Goal: Task Accomplishment & Management: Use online tool/utility

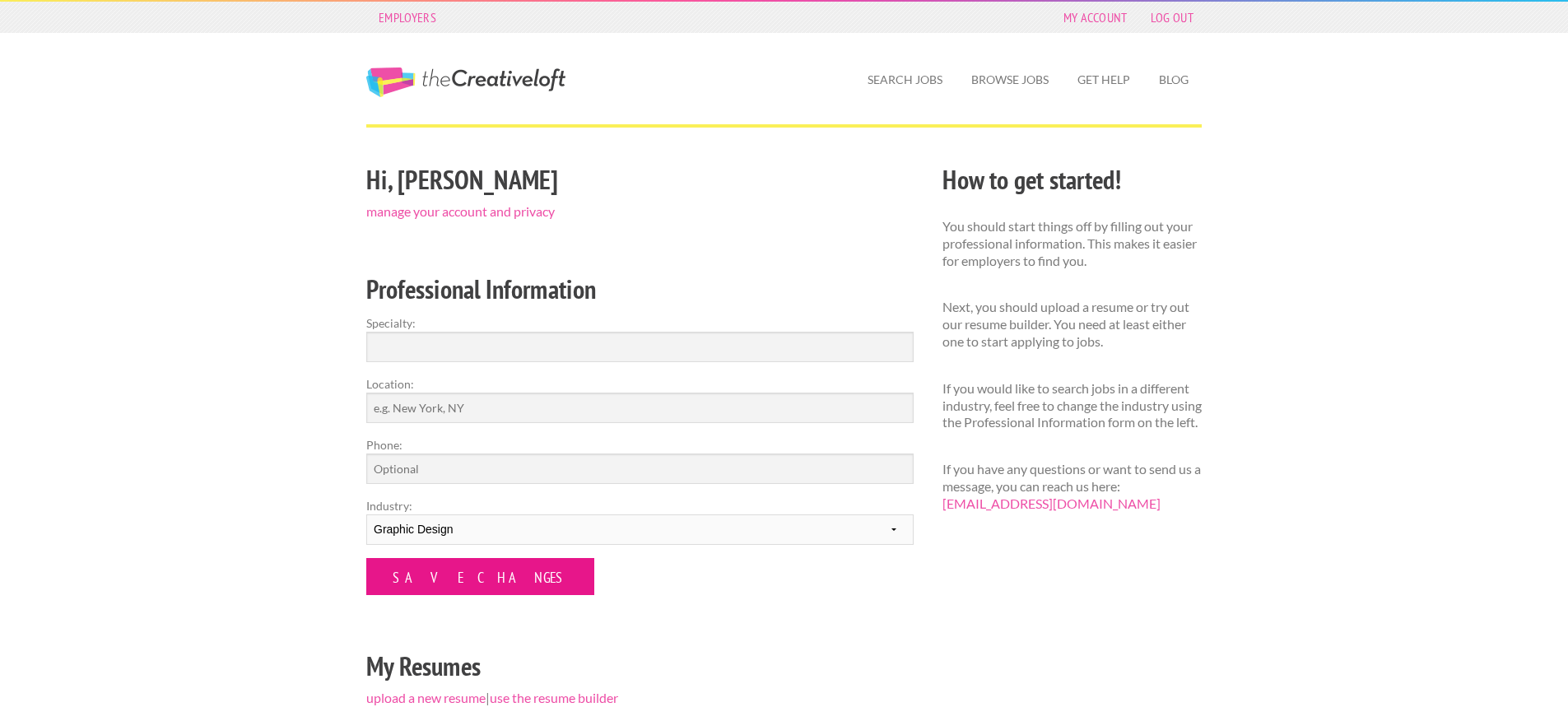
click at [469, 574] on input "Save Changes" at bounding box center [480, 576] width 228 height 37
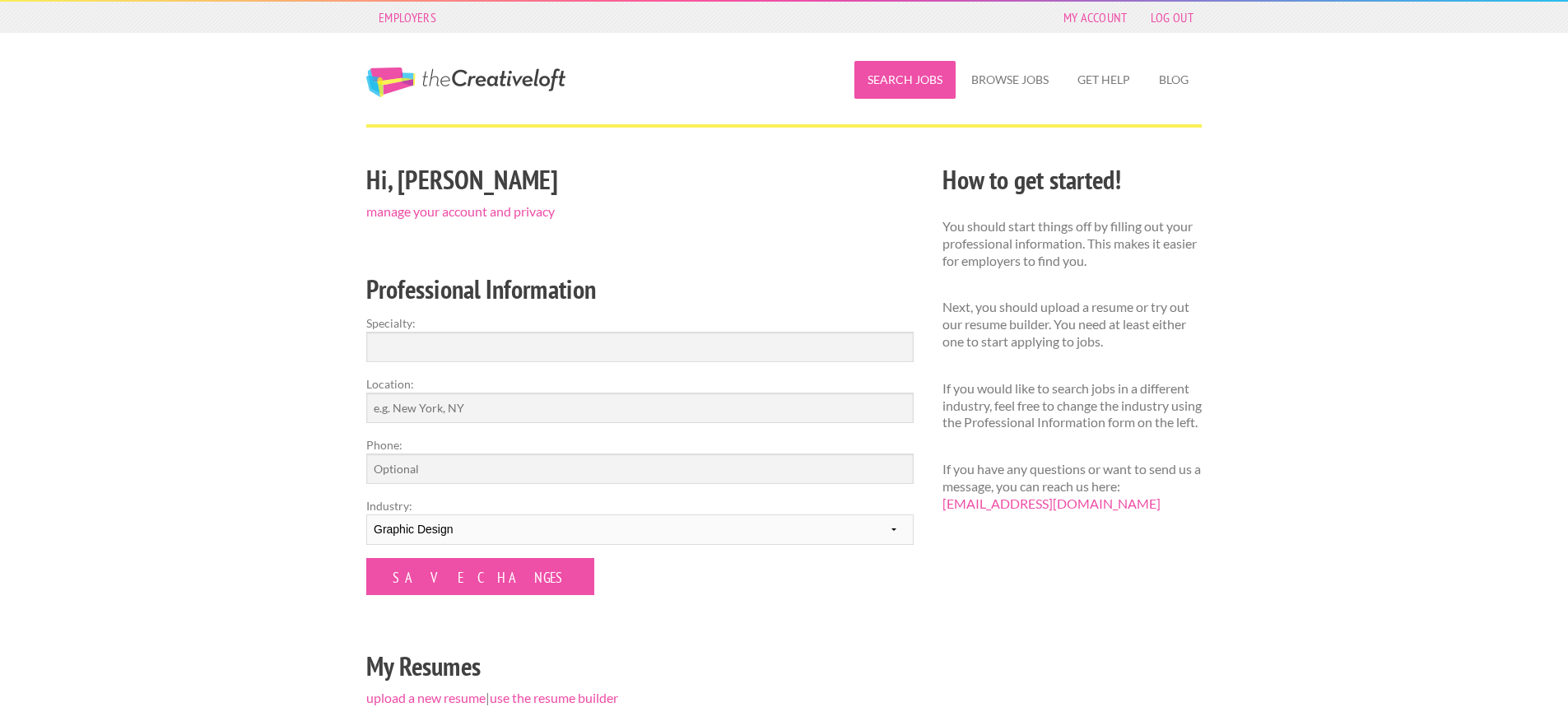
click at [893, 79] on link "Search Jobs" at bounding box center [905, 79] width 101 height 38
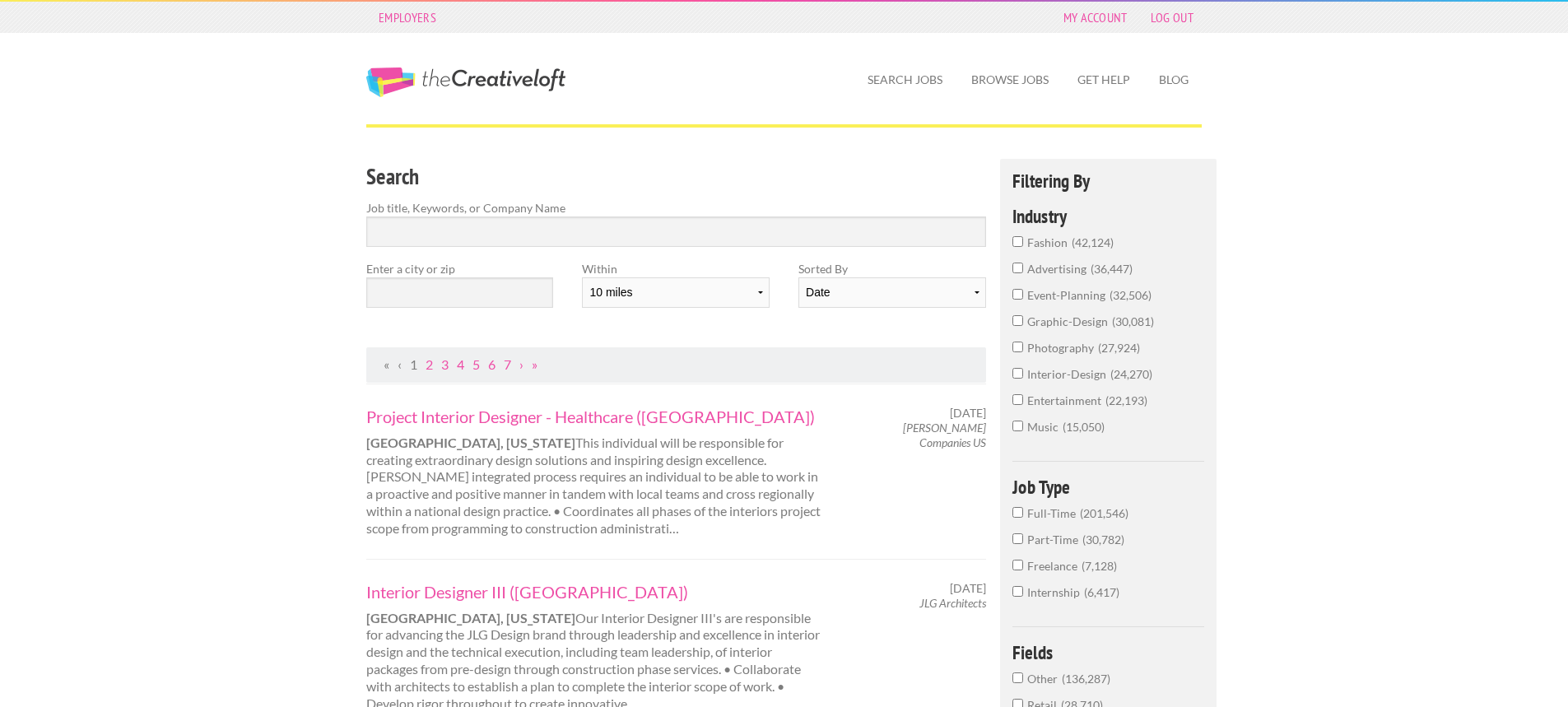
click at [1060, 321] on span "graphic-design" at bounding box center [1070, 321] width 85 height 14
click at [1024, 321] on input "graphic-design 30,081" at bounding box center [1018, 321] width 11 height 11
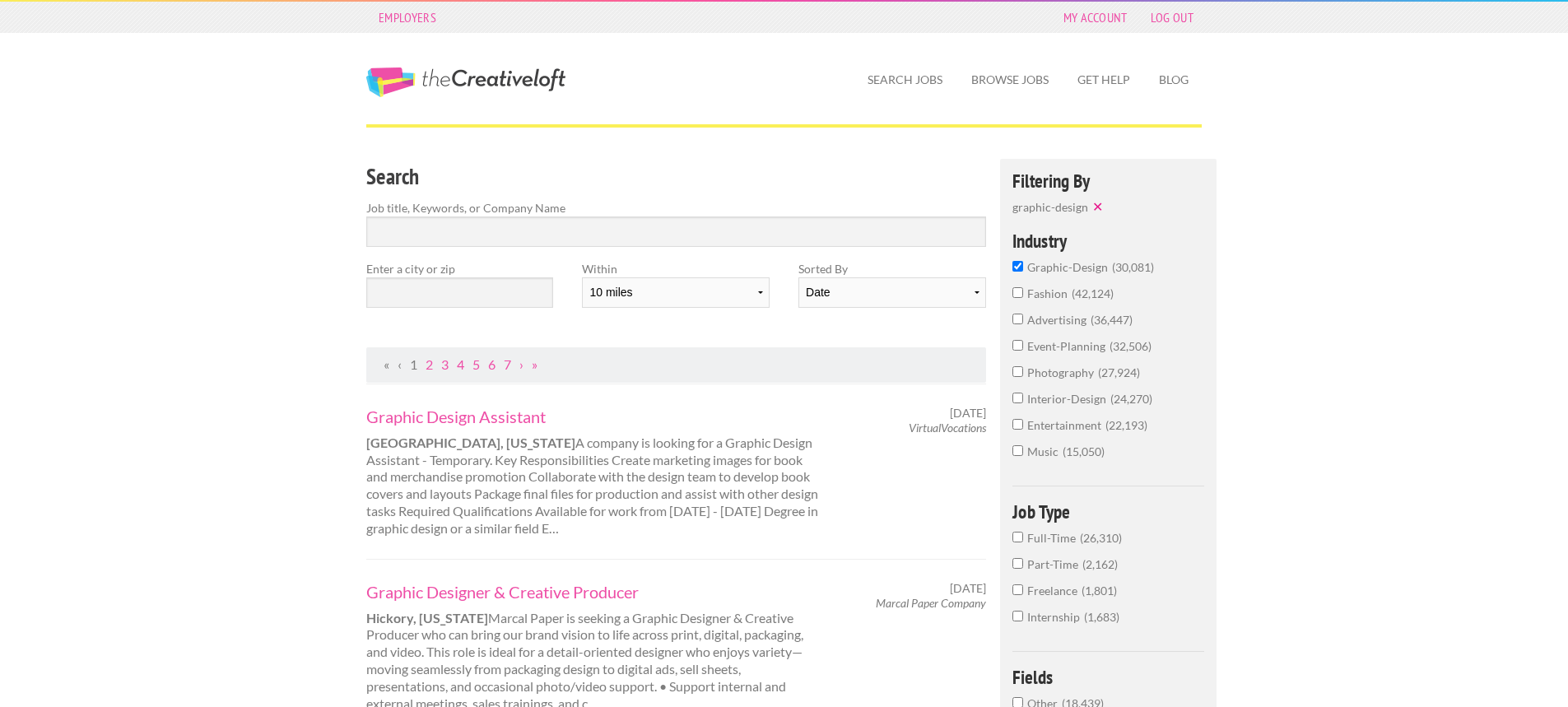
click at [1045, 537] on span "Full-Time" at bounding box center [1053, 538] width 52 height 14
click at [1024, 537] on input "Full-Time 26,310" at bounding box center [1018, 537] width 11 height 11
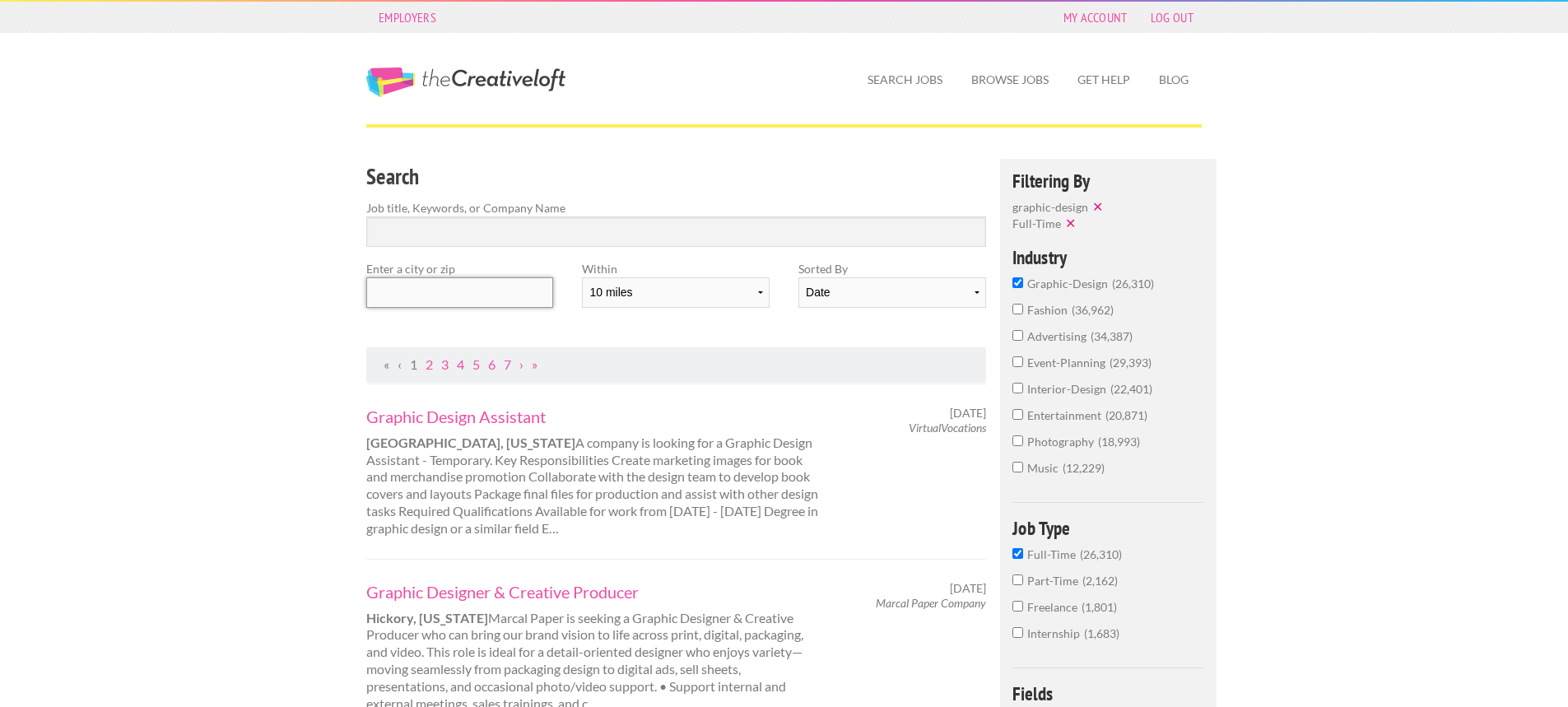
click at [505, 294] on input "text" at bounding box center [459, 293] width 187 height 31
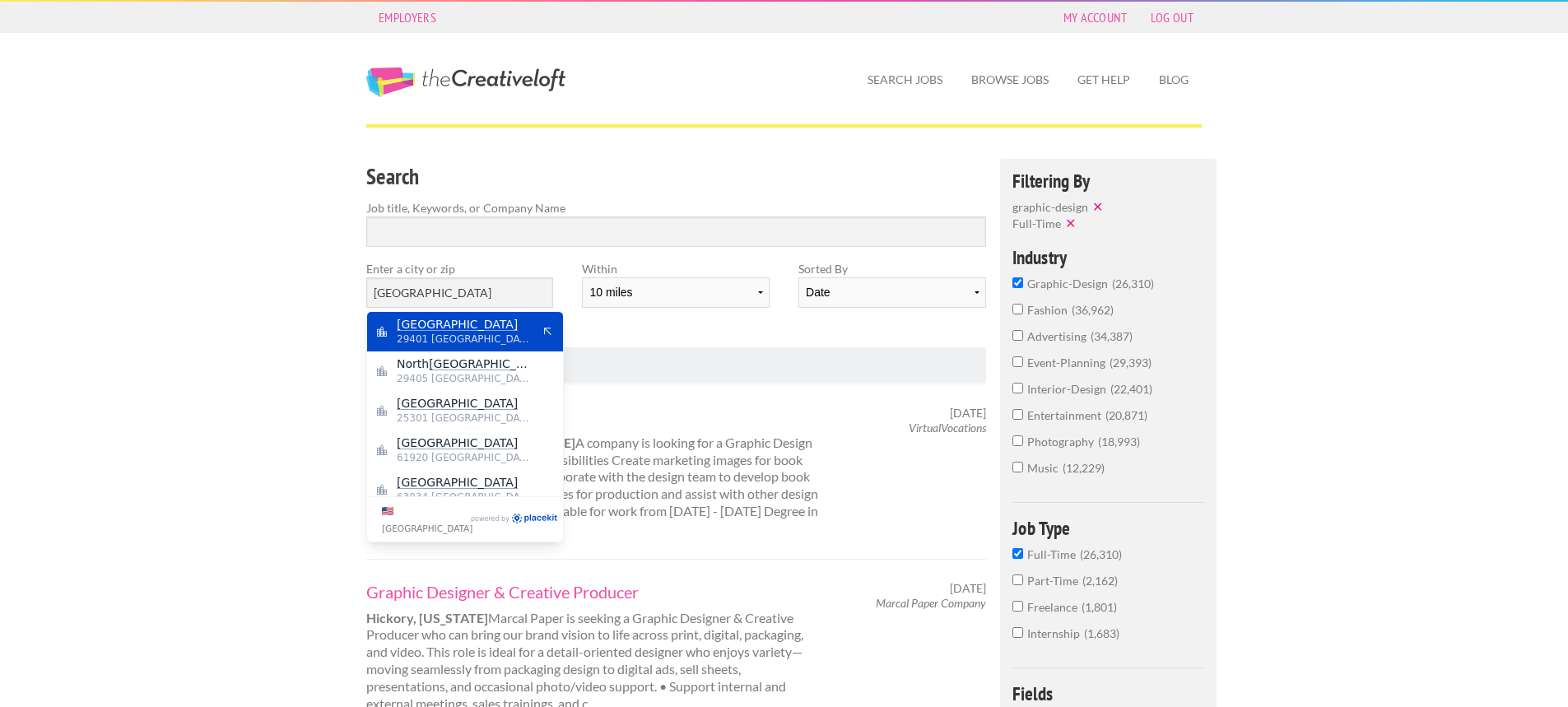
click at [469, 337] on span "29401 United States of America" at bounding box center [465, 340] width 135 height 14
type input "Charleston"
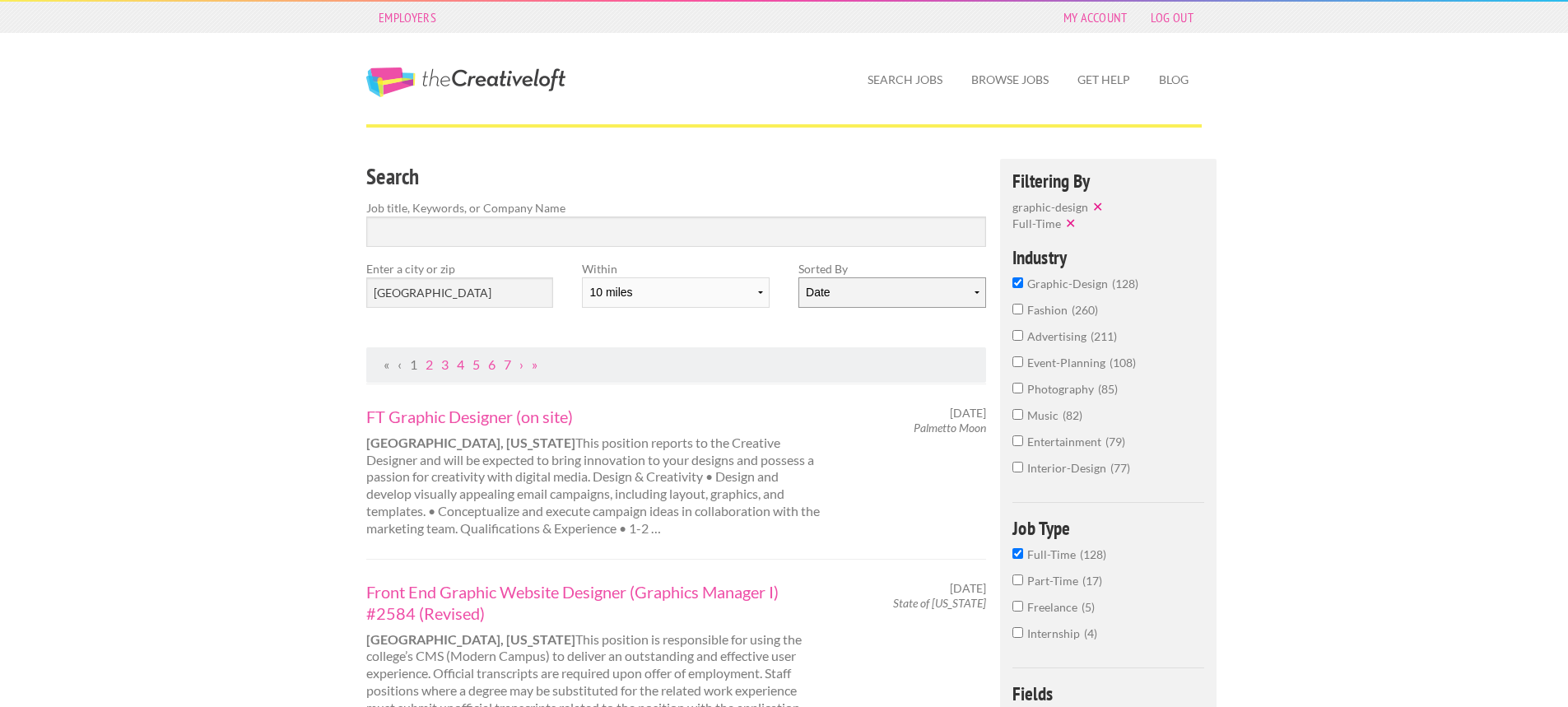
click at [868, 293] on select "Date Relevance" at bounding box center [892, 293] width 187 height 31
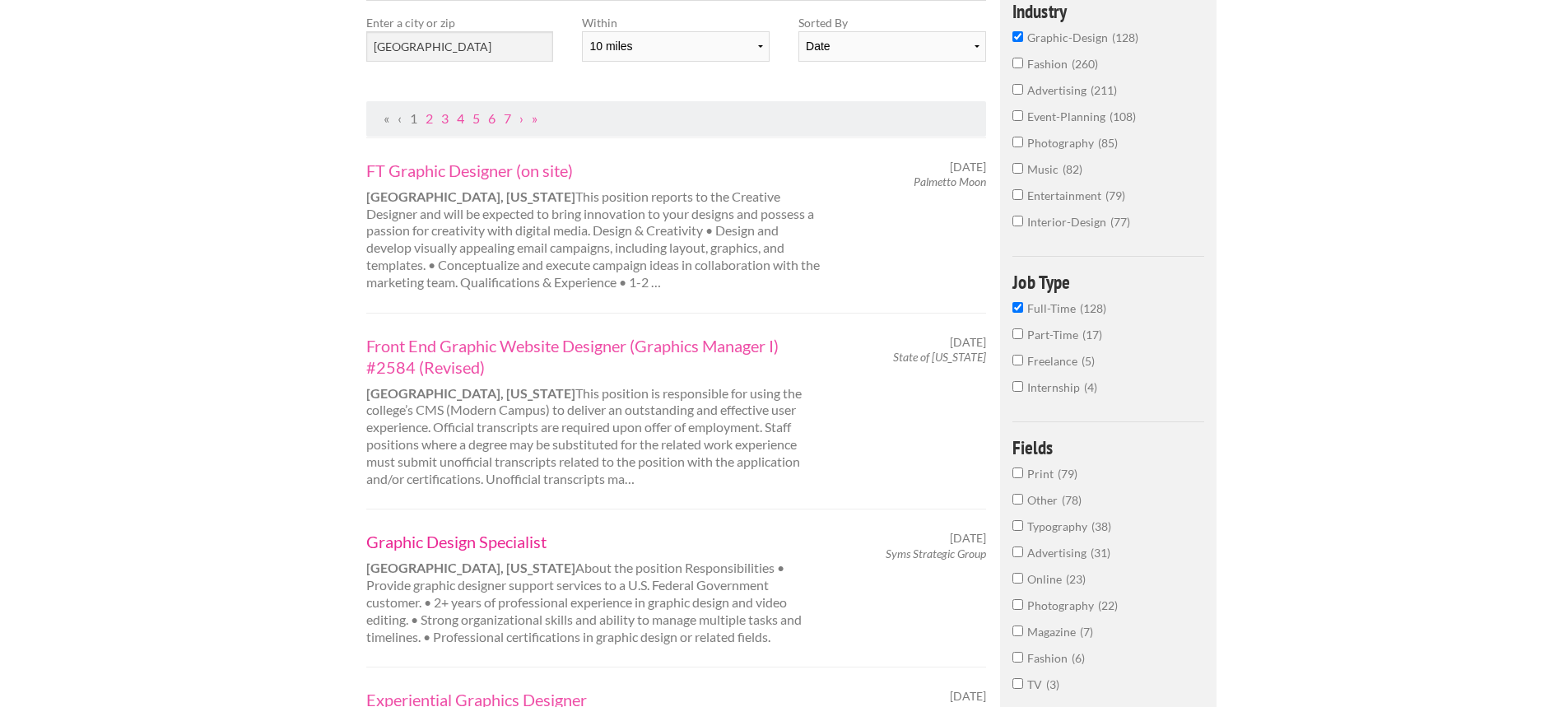
scroll to position [247, 0]
click at [547, 348] on link "Front End Graphic Website Designer (Graphics Manager I) #2584 (Revised)" at bounding box center [595, 355] width 458 height 42
click at [489, 165] on link "FT Graphic Designer (on site)" at bounding box center [595, 170] width 458 height 22
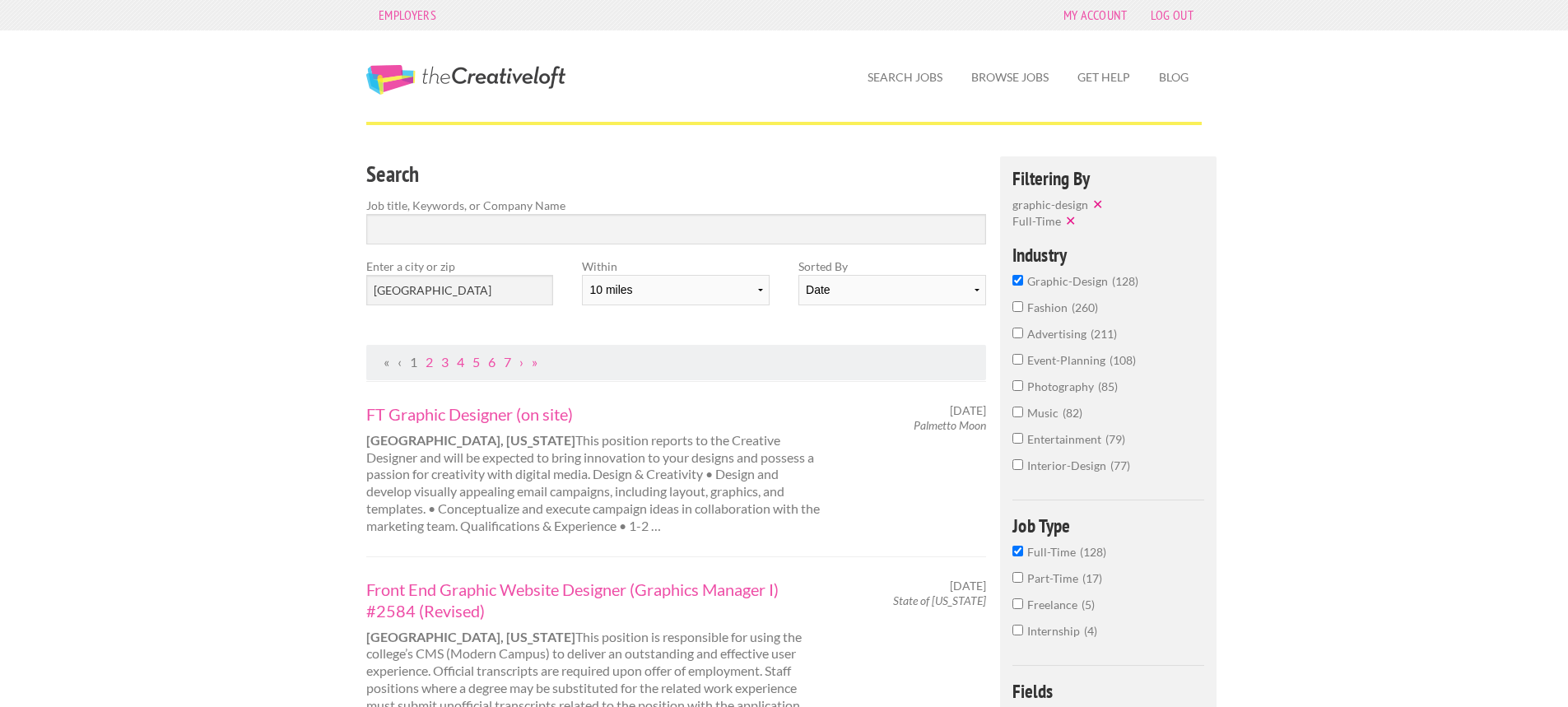
scroll to position [0, 0]
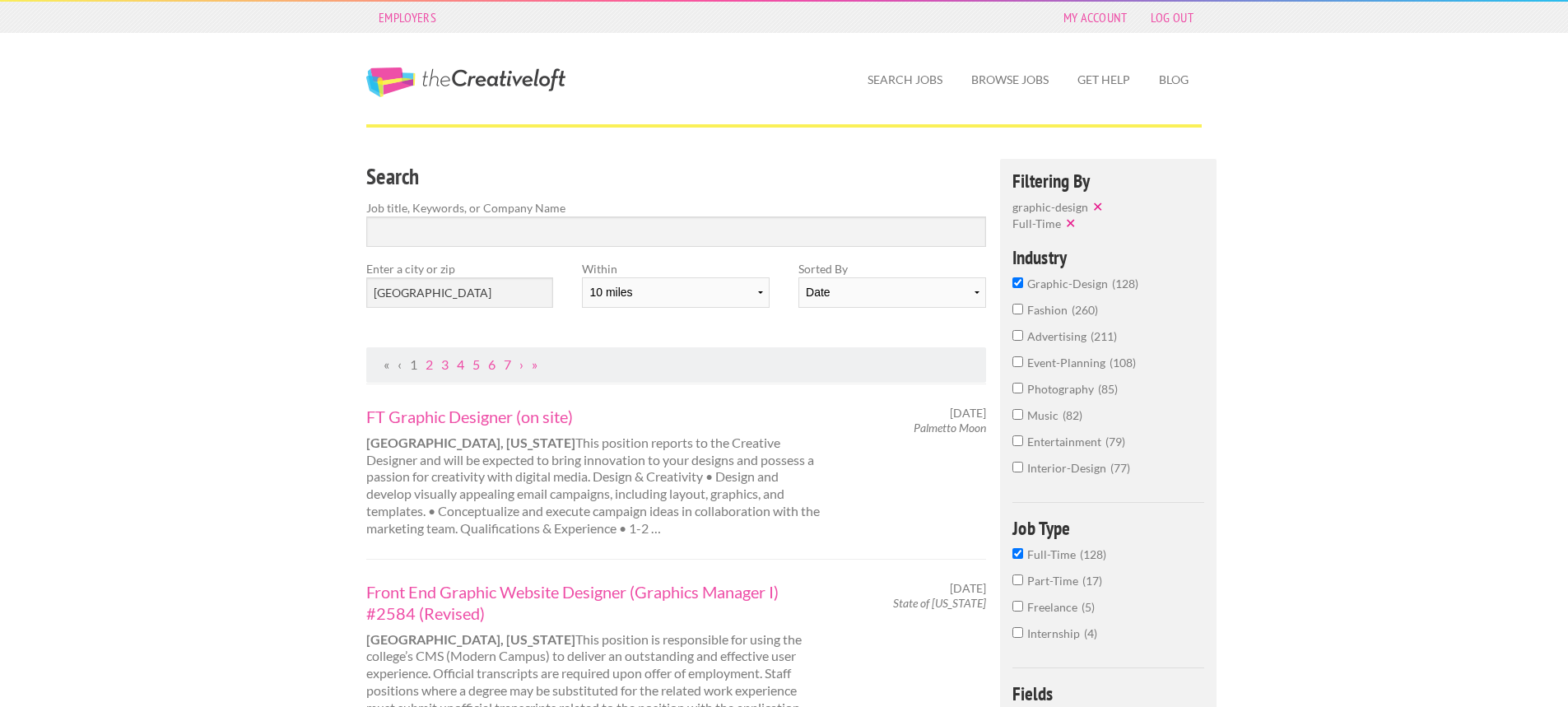
click at [1016, 284] on input "graphic-design 128" at bounding box center [1018, 283] width 11 height 11
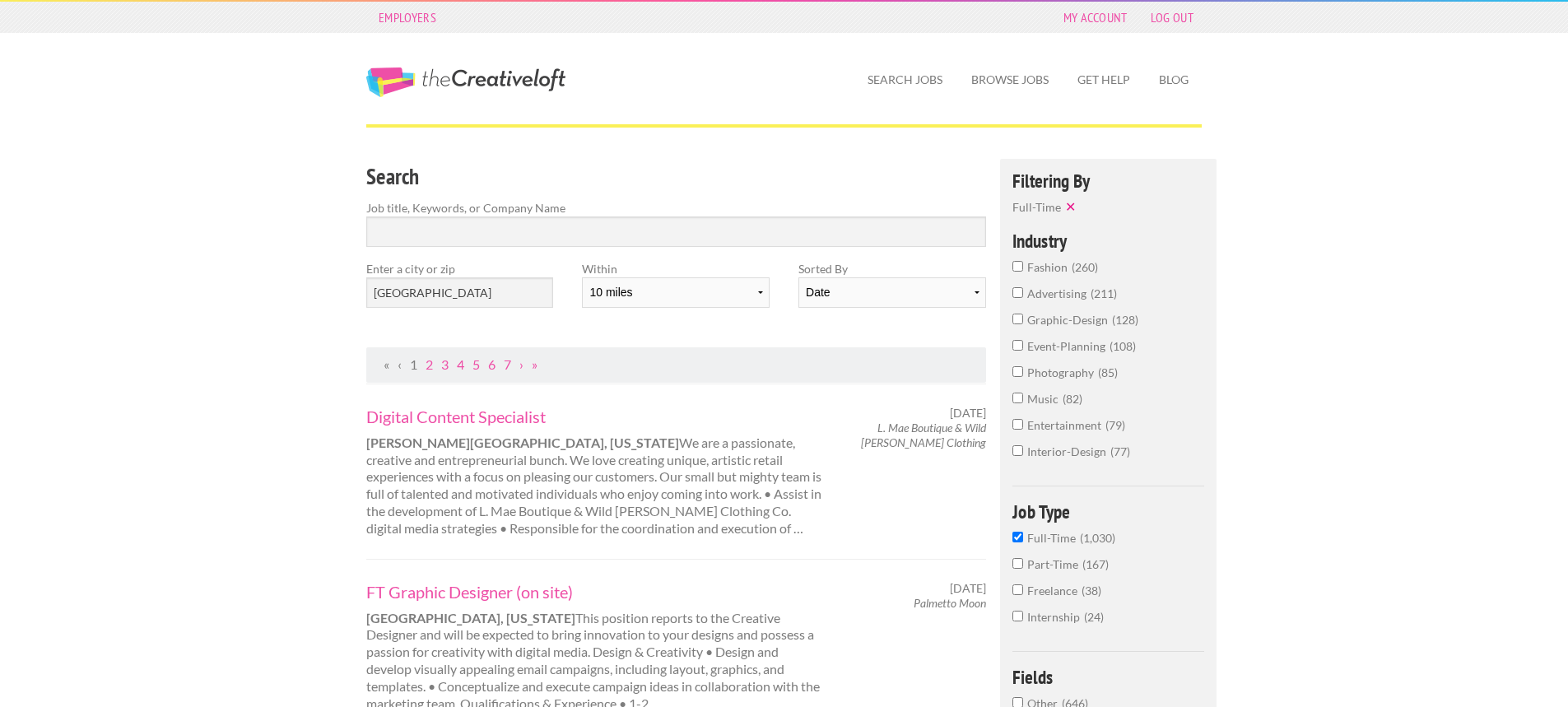
click at [1018, 375] on input "photography 85" at bounding box center [1018, 372] width 11 height 11
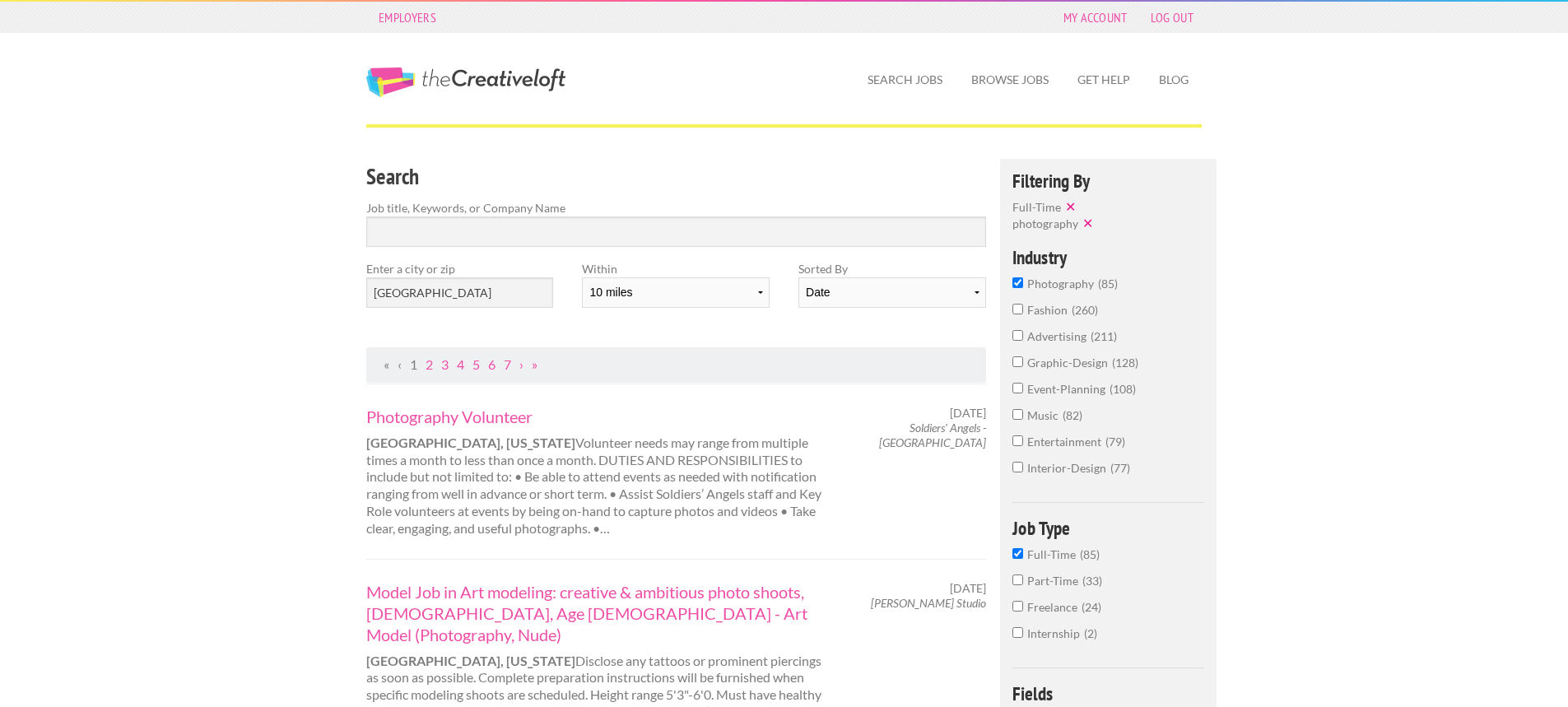
click at [1018, 284] on input "photography 85" at bounding box center [1018, 283] width 11 height 11
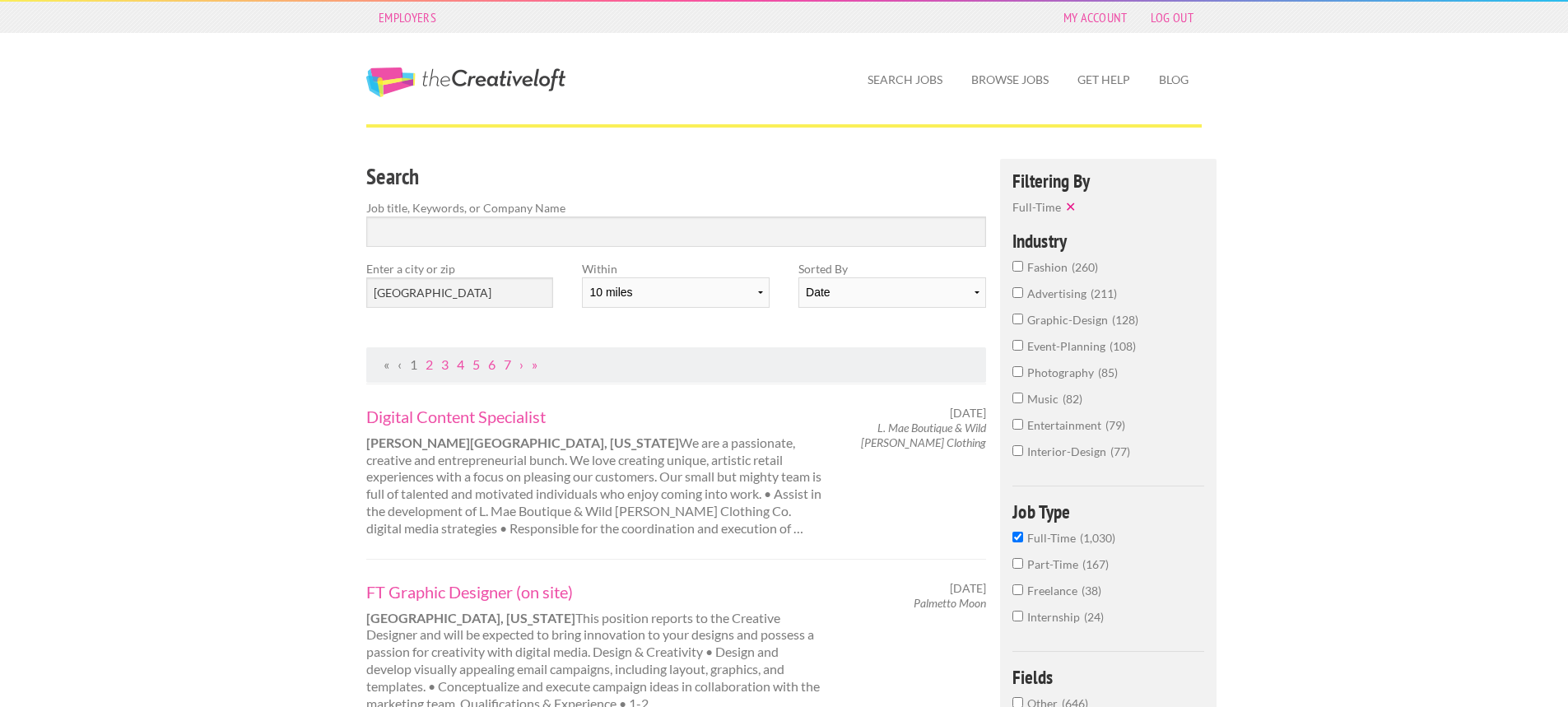
click at [1017, 427] on input "entertainment 79" at bounding box center [1018, 424] width 11 height 11
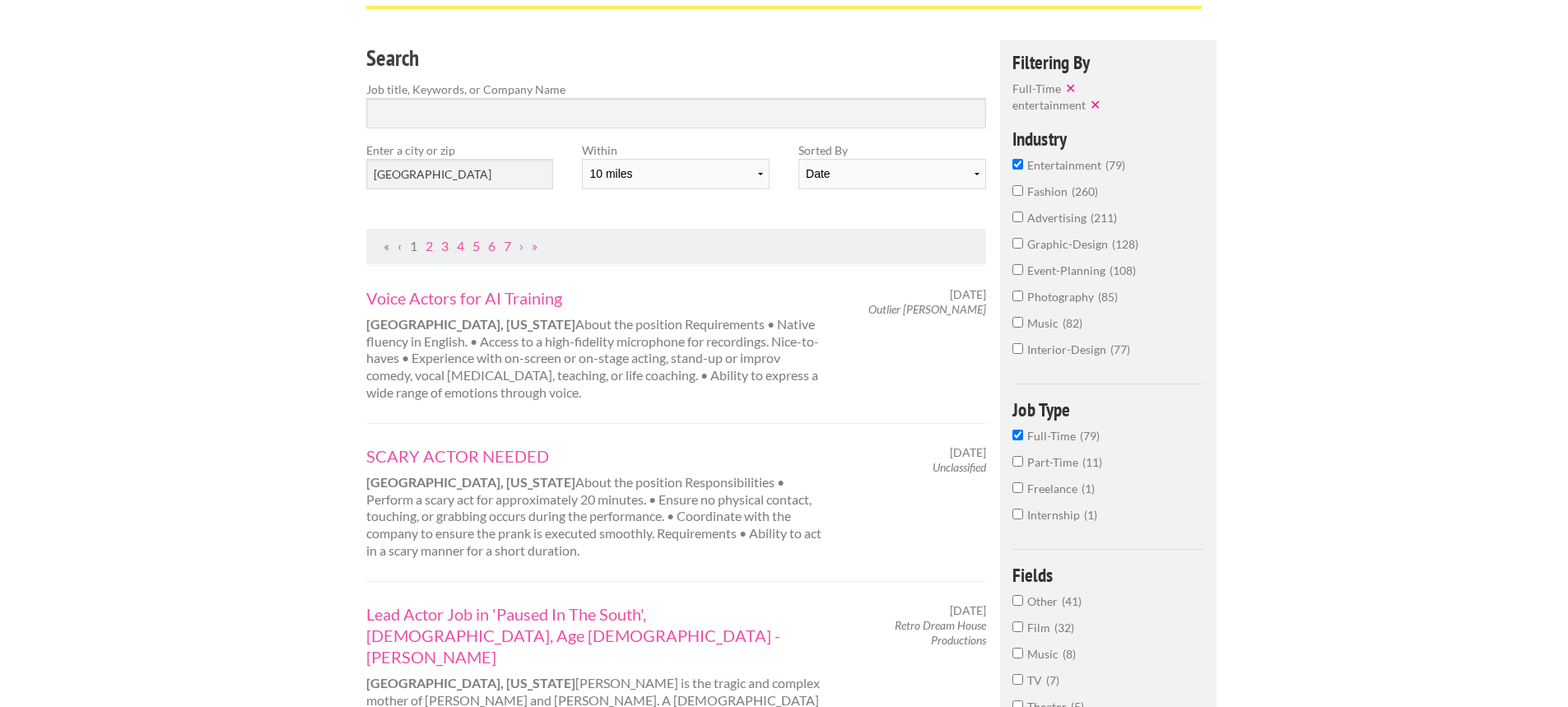
scroll to position [82, 0]
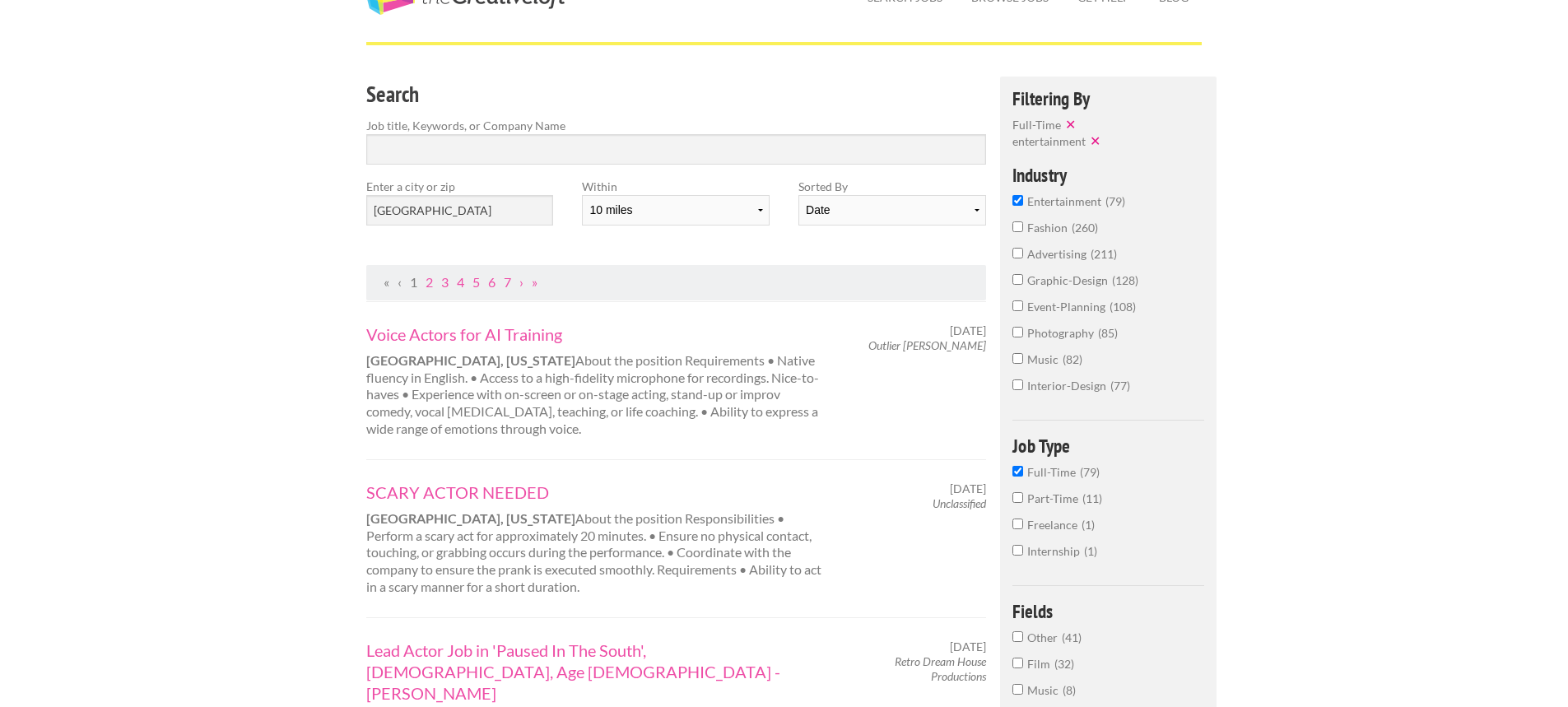
click at [1018, 308] on input "event-planning 108" at bounding box center [1018, 306] width 11 height 11
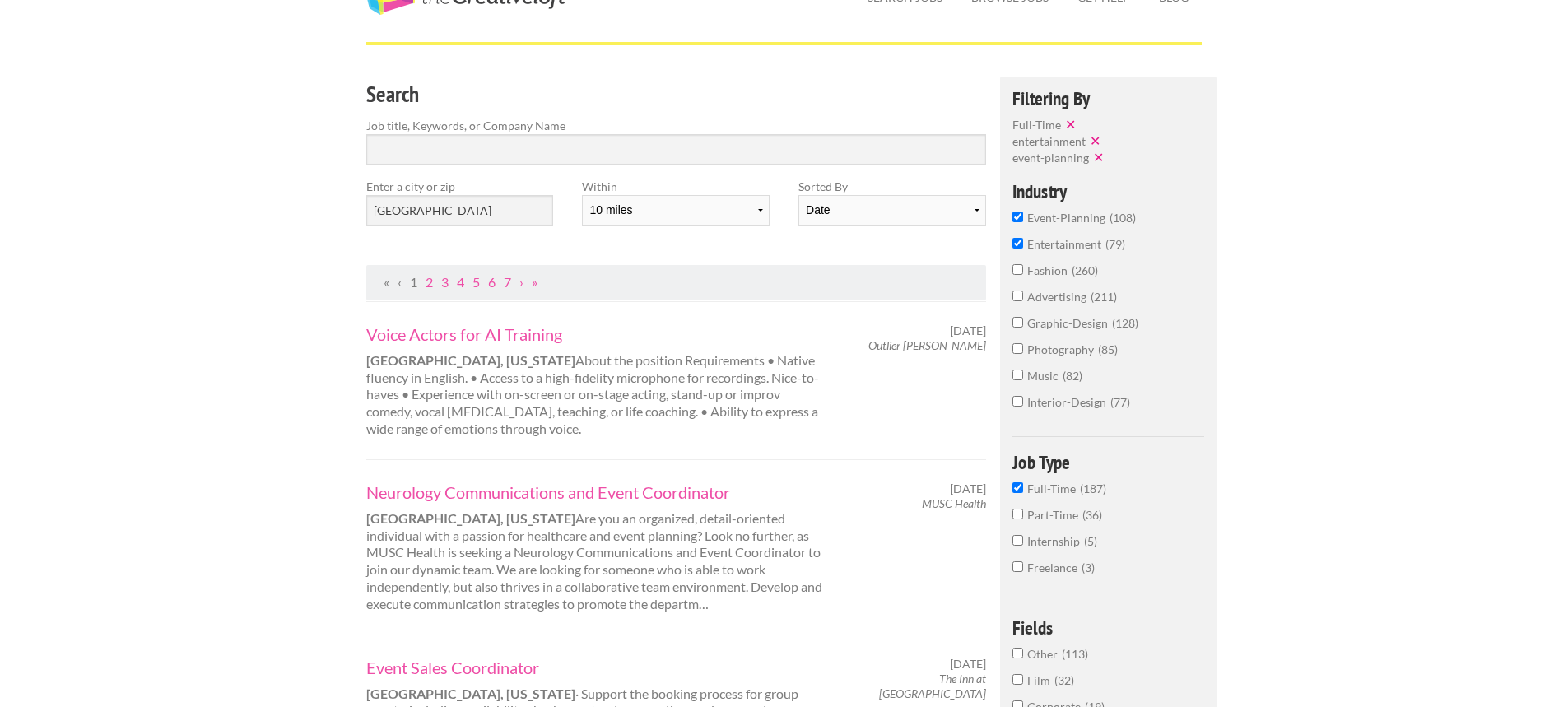
click at [1020, 247] on input "entertainment 79" at bounding box center [1018, 244] width 11 height 11
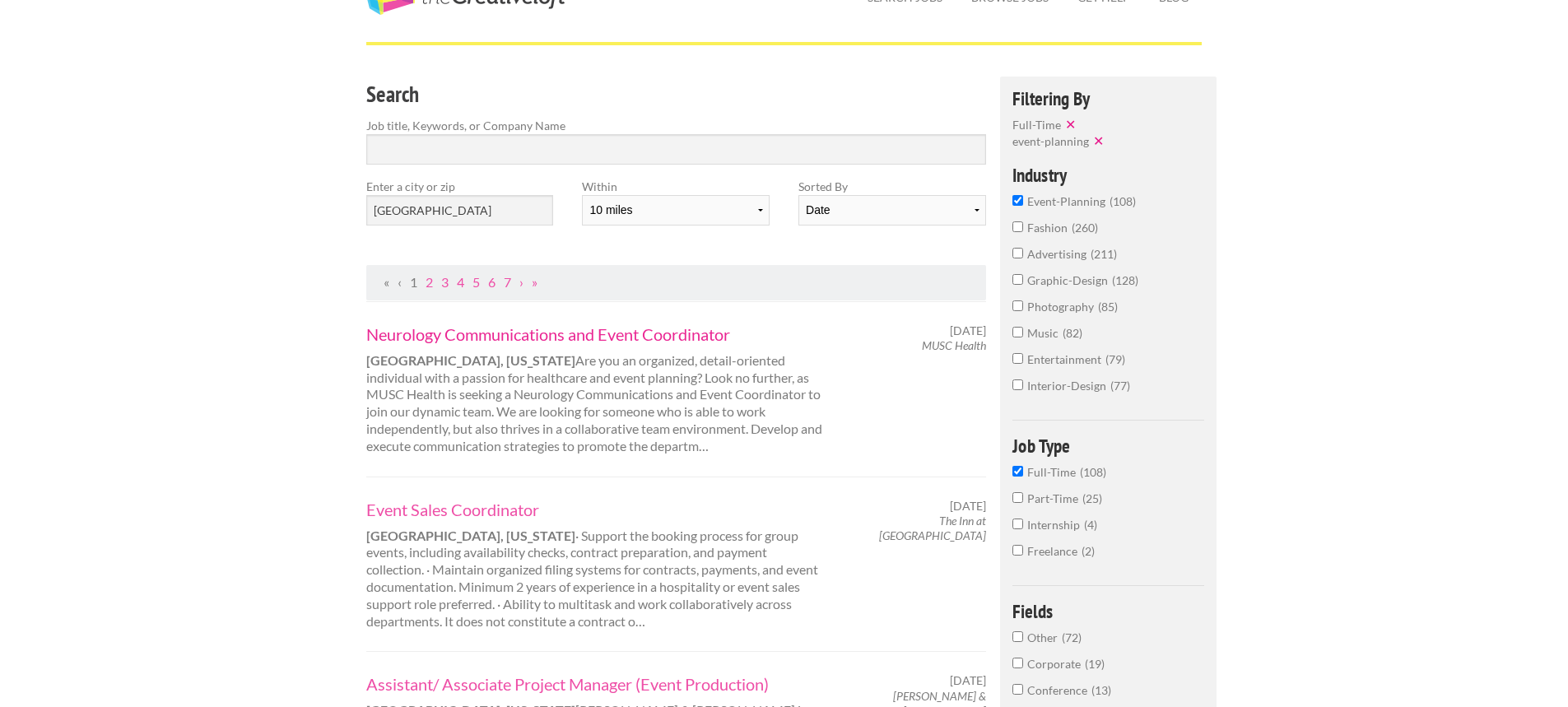
click at [546, 338] on link "Neurology Communications and Event Coordinator" at bounding box center [595, 334] width 458 height 22
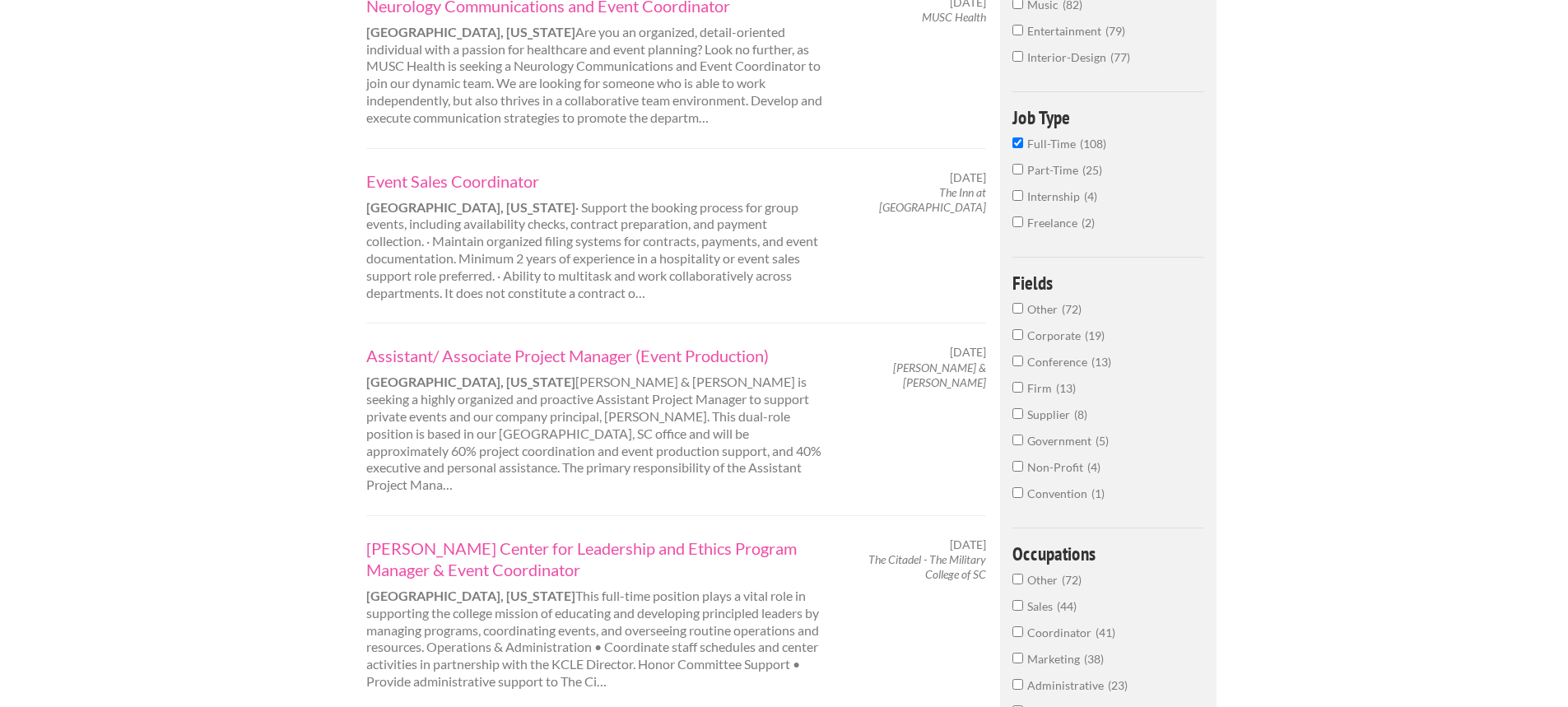
scroll to position [412, 0]
click at [533, 359] on link "Assistant/ Associate Project Manager (Event Production)" at bounding box center [595, 355] width 458 height 22
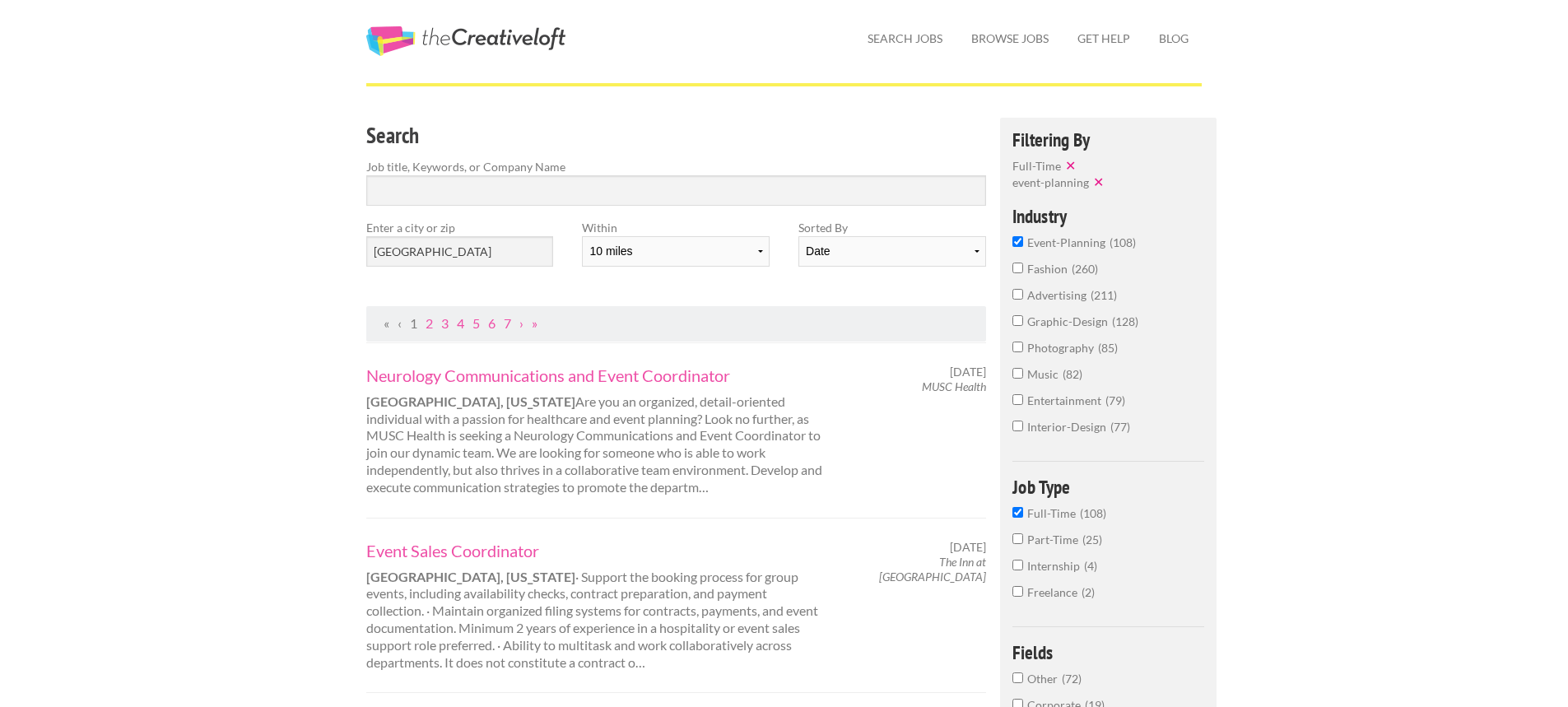
scroll to position [0, 0]
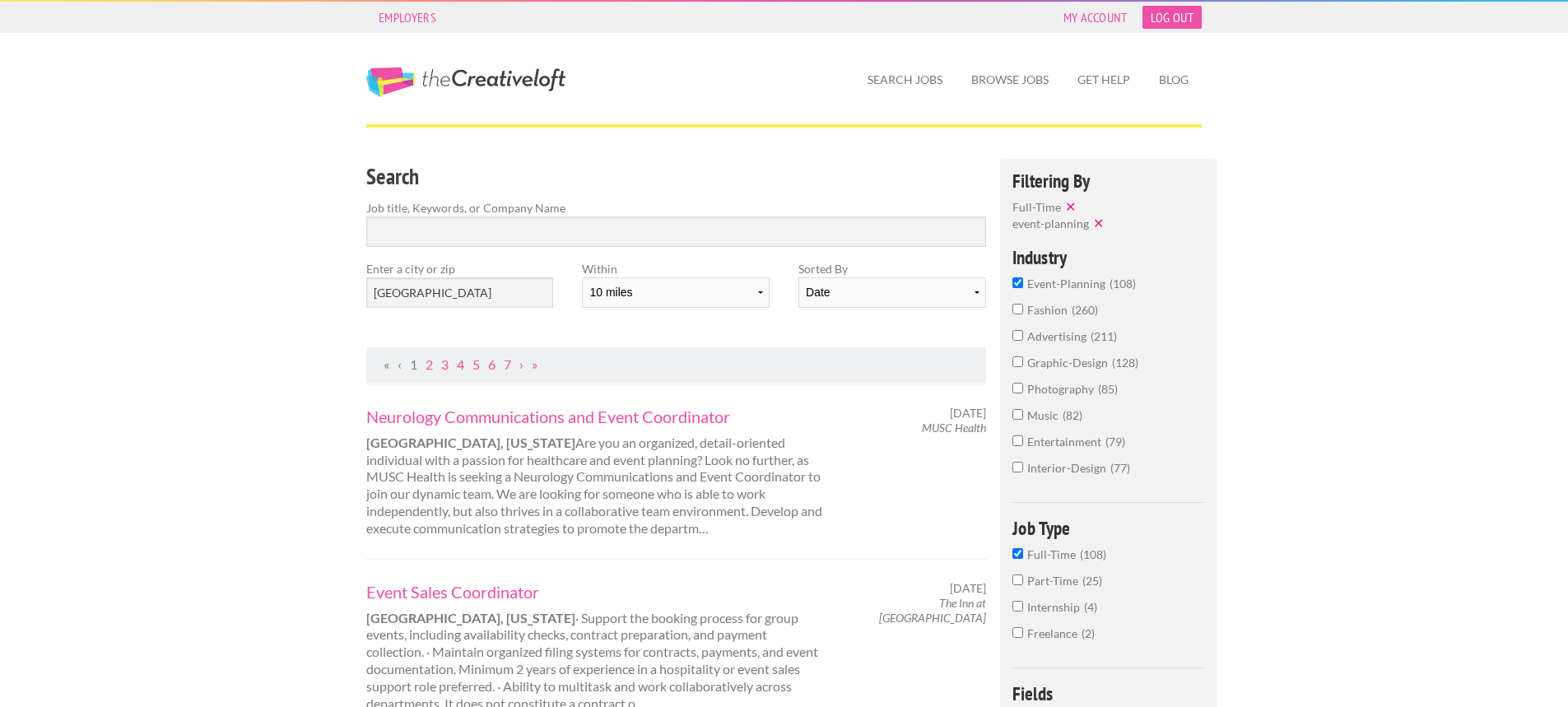
click at [1164, 20] on link "Log Out" at bounding box center [1173, 17] width 60 height 23
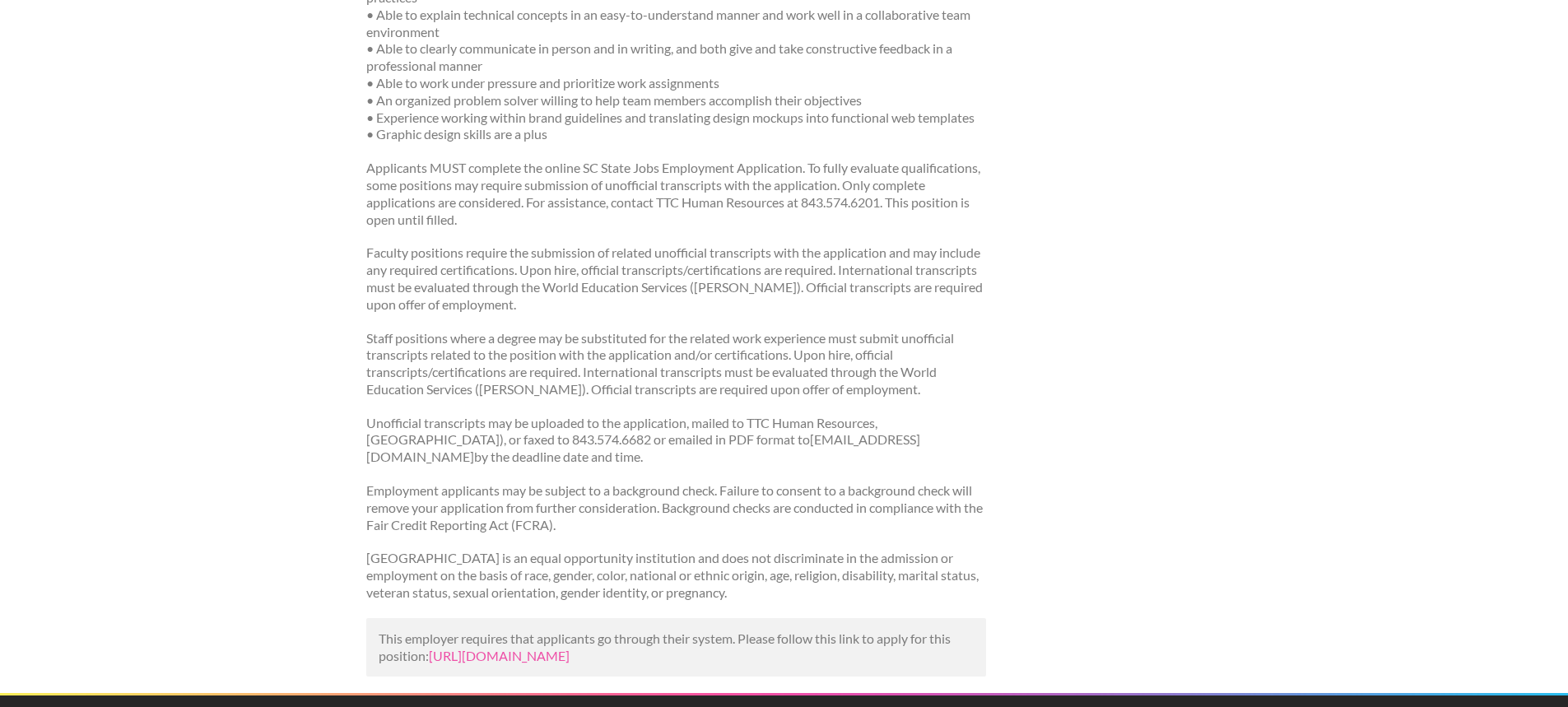
scroll to position [576, 0]
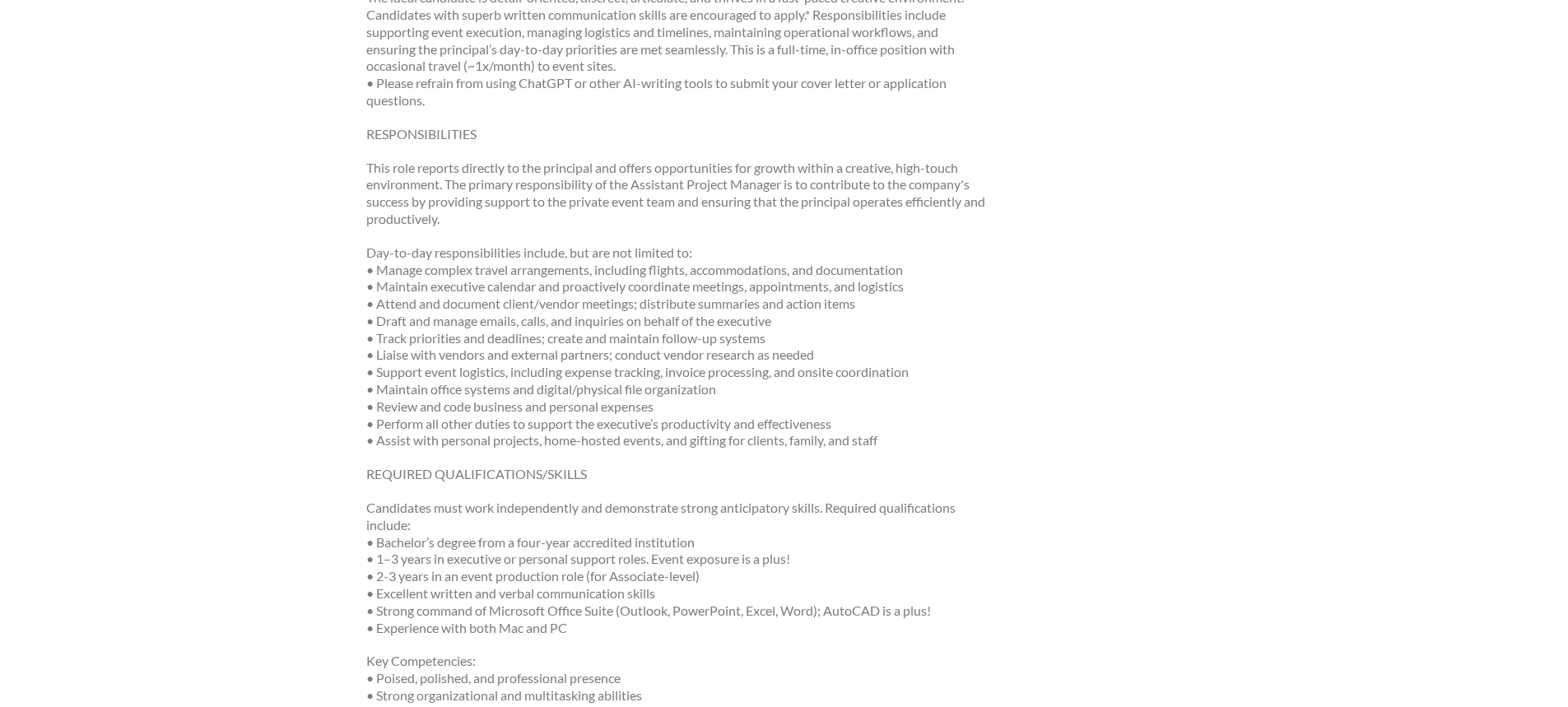
scroll to position [659, 0]
